Goal: Information Seeking & Learning: Learn about a topic

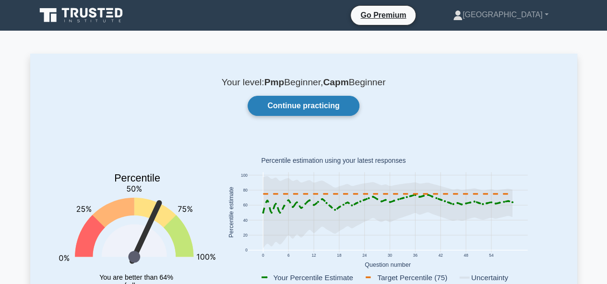
click at [296, 108] on link "Continue practicing" at bounding box center [302, 106] width 111 height 20
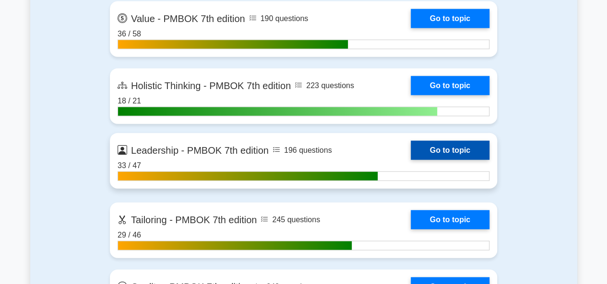
scroll to position [2973, 0]
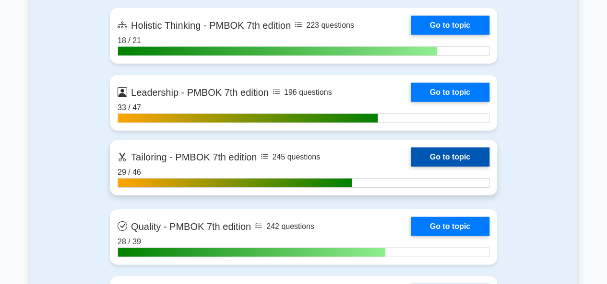
click at [451, 154] on link "Go to topic" at bounding box center [449, 157] width 79 height 19
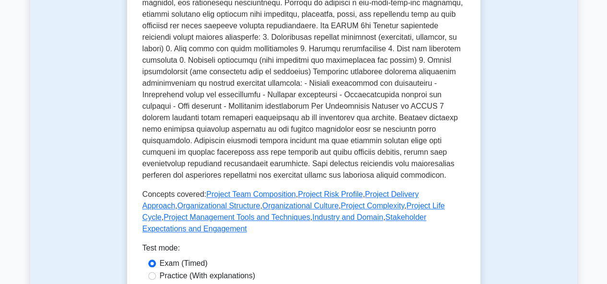
scroll to position [384, 0]
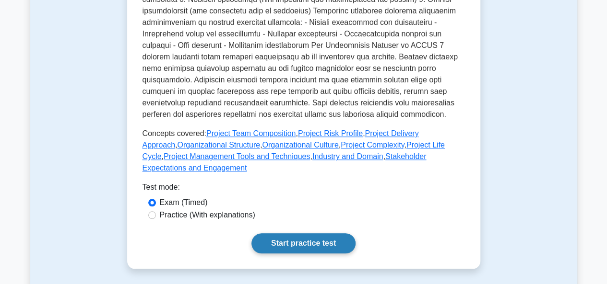
click at [306, 234] on link "Start practice test" at bounding box center [303, 244] width 104 height 20
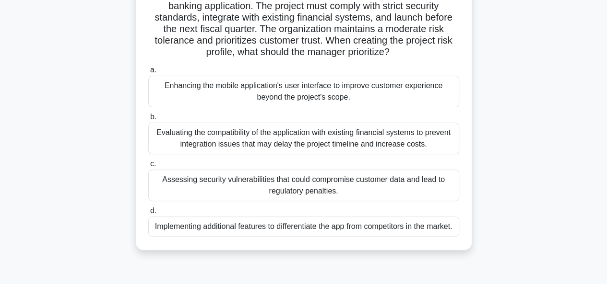
scroll to position [96, 0]
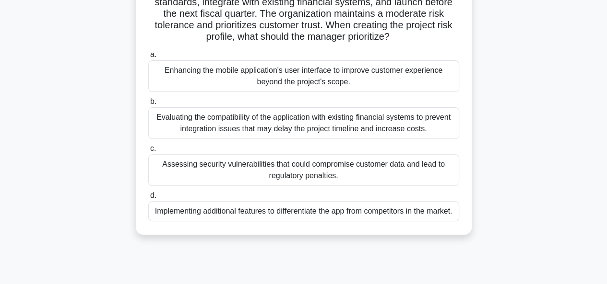
click at [352, 126] on div "Evaluating the compatibility of the application with existing financial systems…" at bounding box center [303, 123] width 311 height 32
click at [148, 105] on input "b. Evaluating the compatibility of the application with existing financial syst…" at bounding box center [148, 102] width 0 height 6
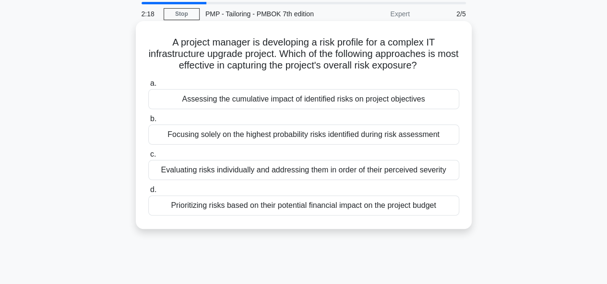
scroll to position [48, 0]
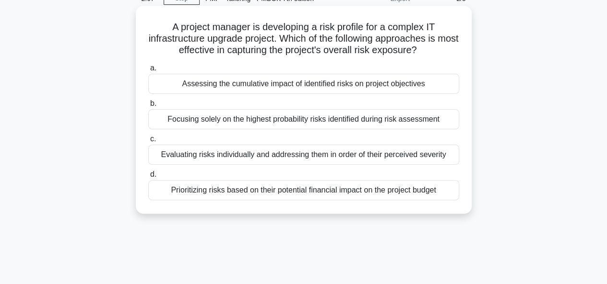
click at [285, 82] on div "Assessing the cumulative impact of identified risks on project objectives" at bounding box center [303, 84] width 311 height 20
click at [148, 71] on input "a. Assessing the cumulative impact of identified risks on project objectives" at bounding box center [148, 68] width 0 height 6
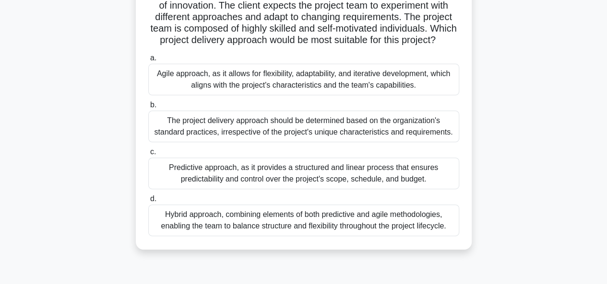
scroll to position [96, 0]
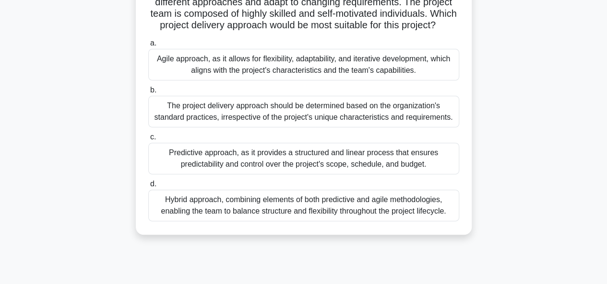
click at [299, 213] on div "Hybrid approach, combining elements of both predictive and agile methodologies,…" at bounding box center [303, 206] width 311 height 32
click at [148, 187] on input "d. Hybrid approach, combining elements of both predictive and agile methodologi…" at bounding box center [148, 184] width 0 height 6
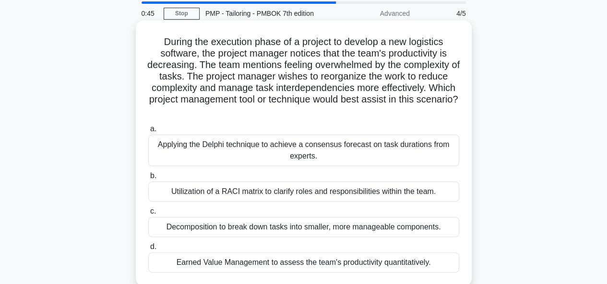
scroll to position [48, 0]
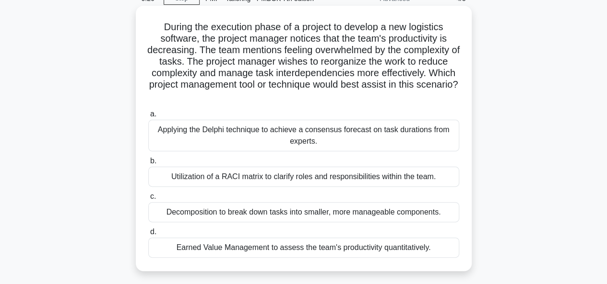
click at [288, 212] on div "Decomposition to break down tasks into smaller, more manageable components." at bounding box center [303, 212] width 311 height 20
click at [148, 200] on input "c. Decomposition to break down tasks into smaller, more manageable components." at bounding box center [148, 197] width 0 height 6
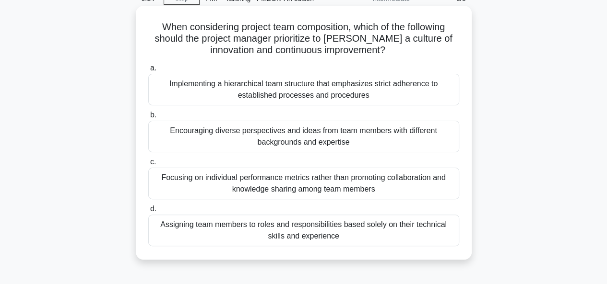
click at [262, 136] on div "Encouraging diverse perspectives and ideas from team members with different bac…" at bounding box center [303, 137] width 311 height 32
click at [148, 118] on input "b. Encouraging diverse perspectives and ideas from team members with different …" at bounding box center [148, 115] width 0 height 6
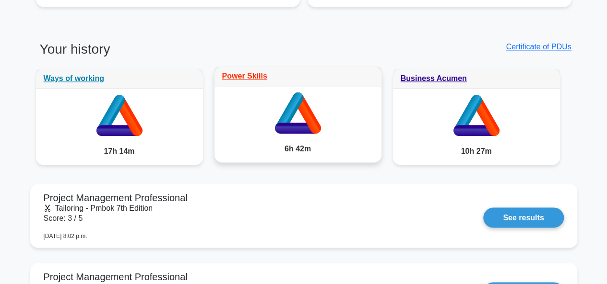
scroll to position [719, 0]
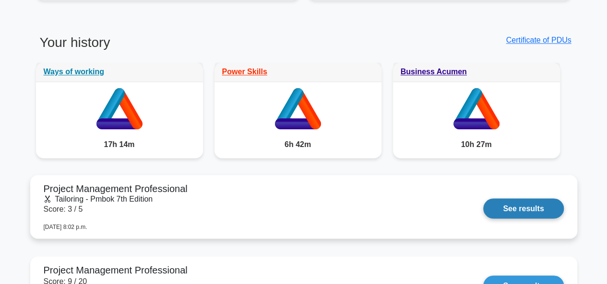
click at [521, 206] on link "See results" at bounding box center [523, 209] width 80 height 20
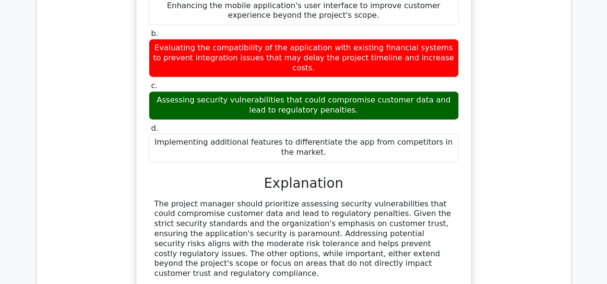
scroll to position [719, 0]
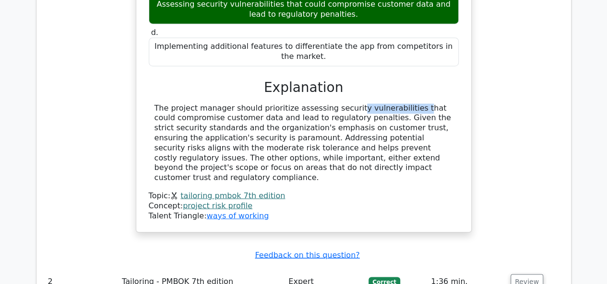
drag, startPoint x: 345, startPoint y: 82, endPoint x: 285, endPoint y: 85, distance: 60.0
click at [285, 104] on div "The project manager should prioritize assessing security vulnerabilities that c…" at bounding box center [303, 144] width 298 height 80
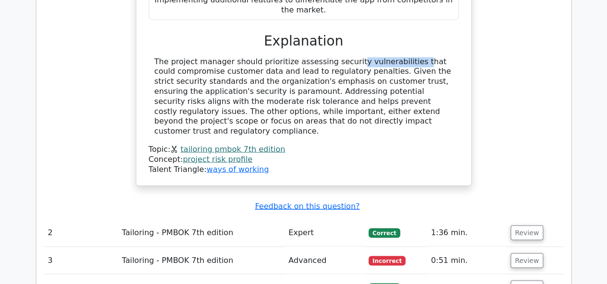
scroll to position [815, 0]
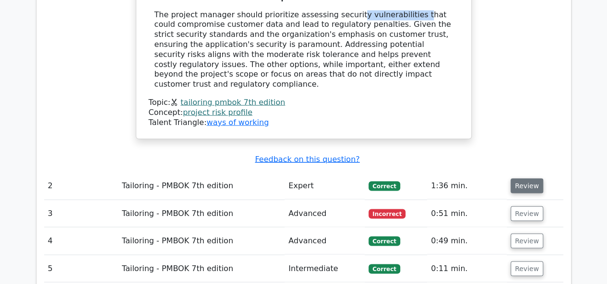
click at [527, 178] on button "Review" at bounding box center [526, 185] width 33 height 15
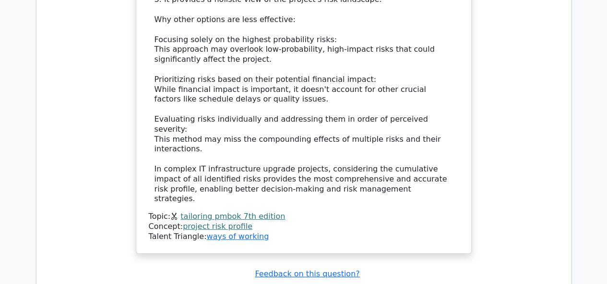
scroll to position [1391, 0]
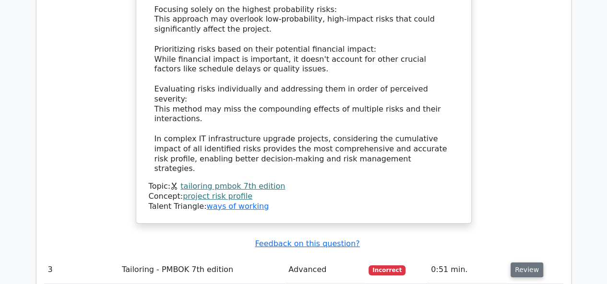
click at [524, 263] on button "Review" at bounding box center [526, 270] width 33 height 15
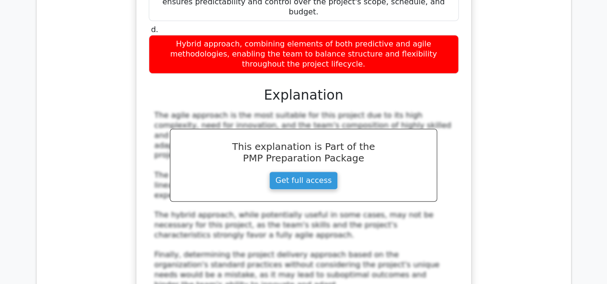
scroll to position [1966, 0]
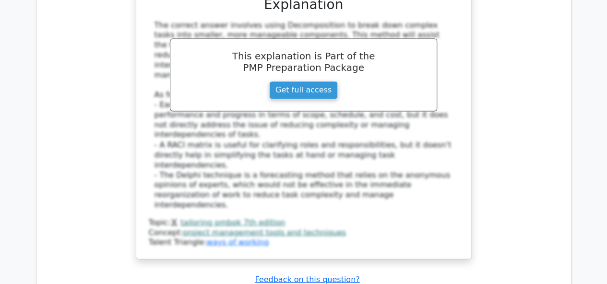
scroll to position [2589, 0]
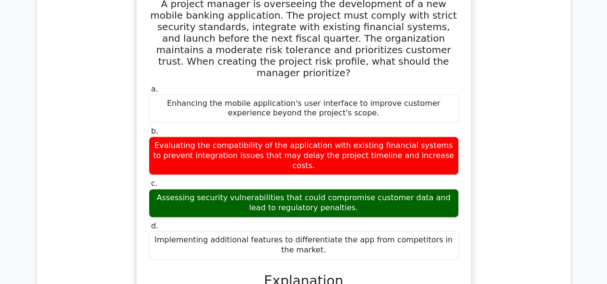
scroll to position [527, 0]
